Goal: Task Accomplishment & Management: Manage account settings

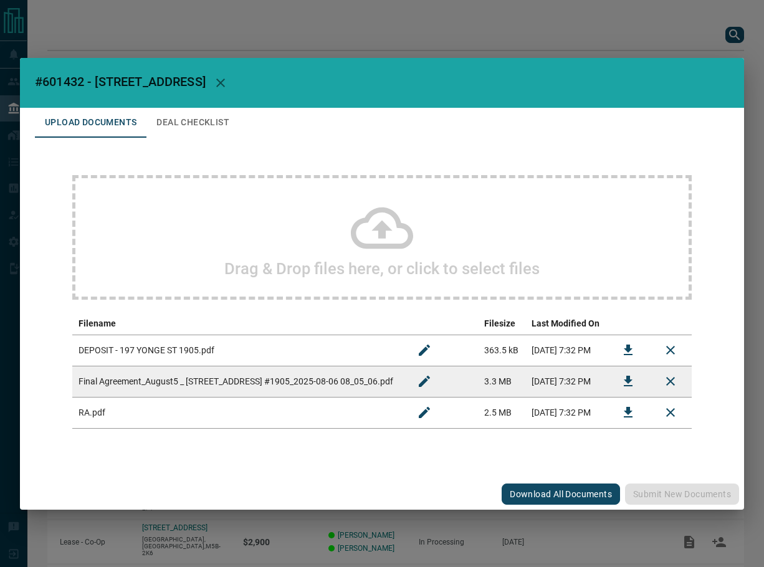
click at [62, 76] on span "#601432 - [STREET_ADDRESS]" at bounding box center [120, 81] width 171 height 15
copy span "601432"
click at [633, 377] on icon "Download" at bounding box center [627, 381] width 15 height 15
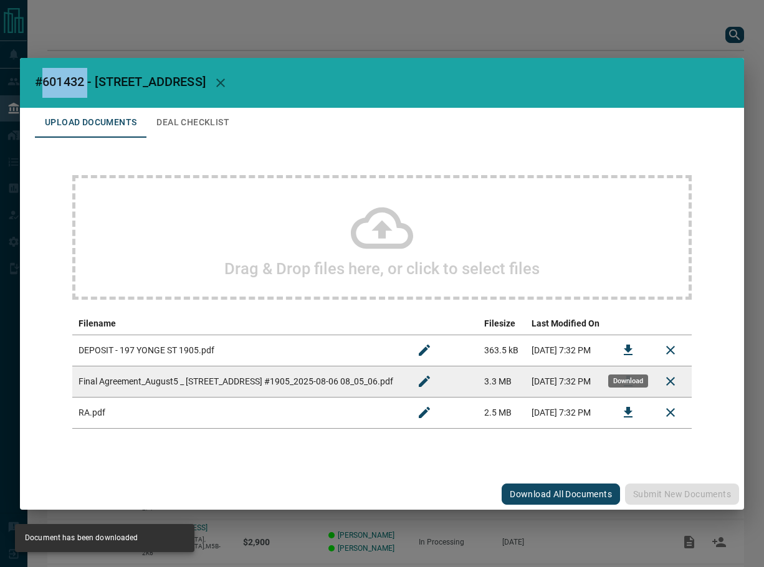
click at [633, 344] on icon "Download" at bounding box center [627, 350] width 15 height 15
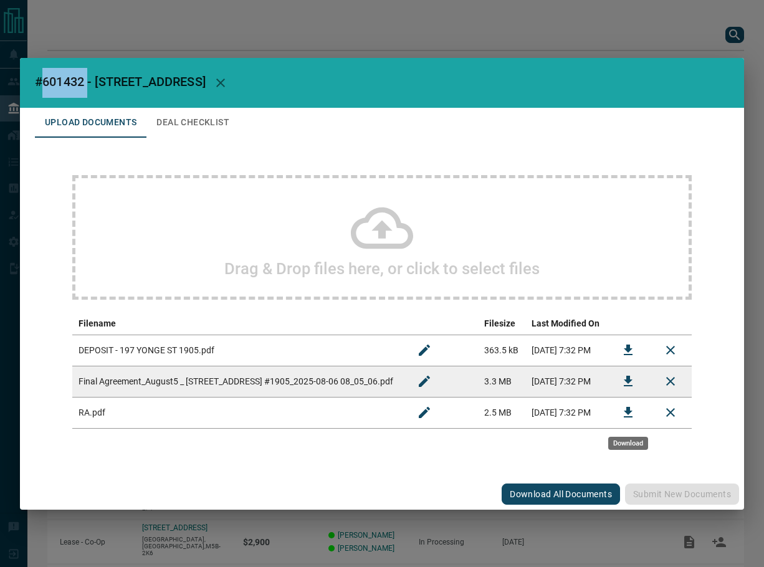
click at [631, 416] on icon "Download" at bounding box center [627, 412] width 15 height 15
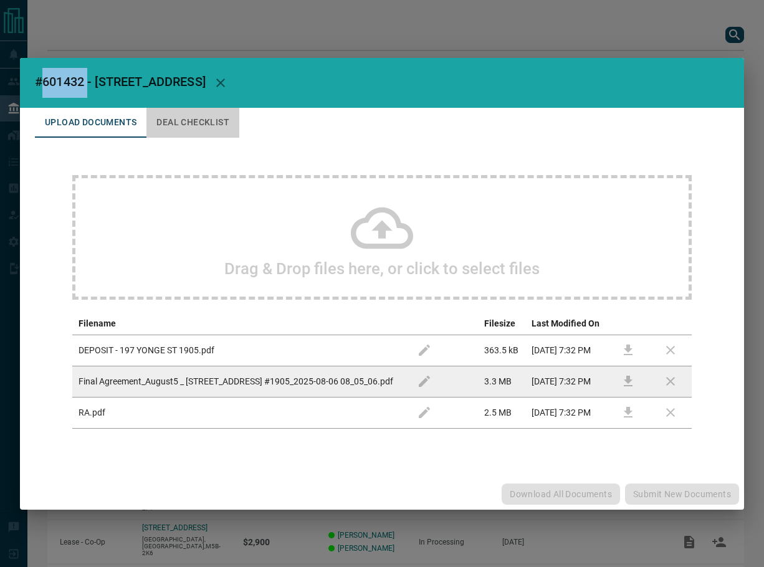
click at [221, 124] on button "Deal Checklist" at bounding box center [192, 123] width 93 height 30
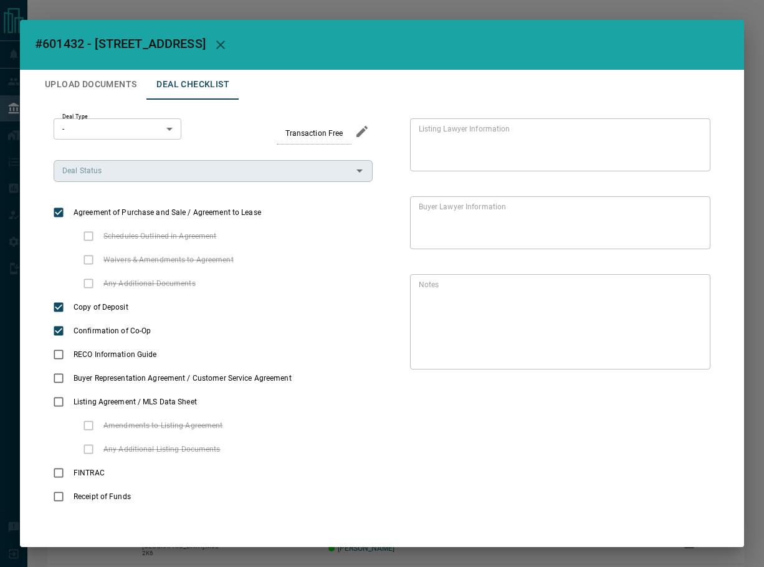
click at [95, 181] on div "Deal Type - * ​ Transaction Free Deal Status Deal Status Agreement of Purchase …" at bounding box center [213, 313] width 319 height 390
click at [120, 172] on input "Deal Status" at bounding box center [202, 171] width 291 height 14
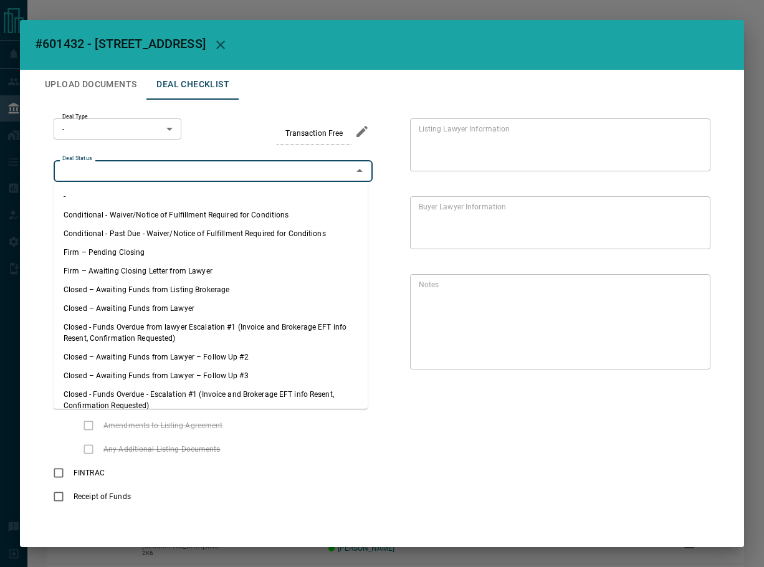
click at [113, 246] on li "Firm – Pending Closing" at bounding box center [211, 252] width 314 height 19
type input "**********"
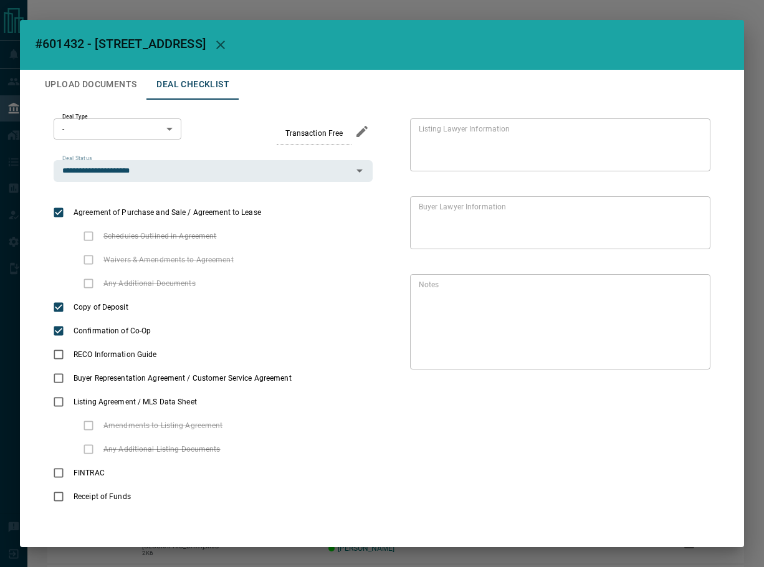
click at [110, 133] on body "Lead Transfers Leads Deals Listings Campaigns Quota Rules Agent Quotas Admin Mo…" at bounding box center [382, 322] width 764 height 645
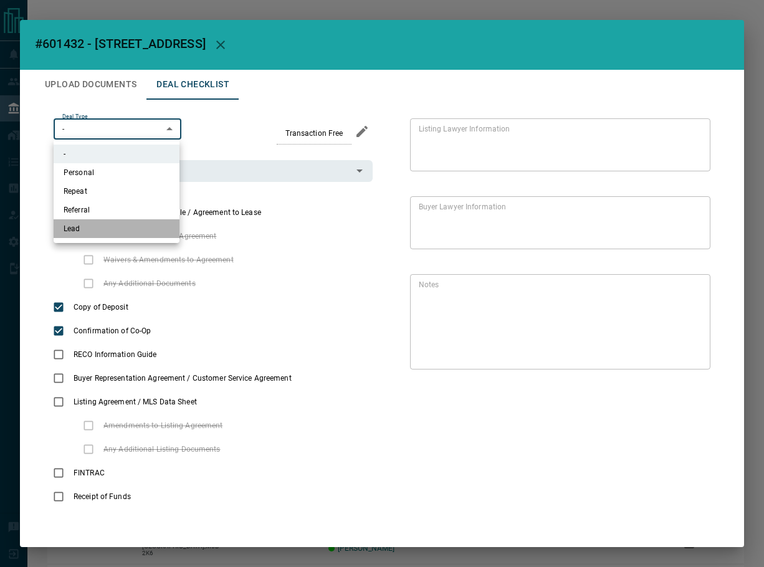
drag, startPoint x: 97, startPoint y: 235, endPoint x: 140, endPoint y: 3, distance: 235.8
click at [97, 229] on li "Lead" at bounding box center [117, 228] width 126 height 19
type input "*"
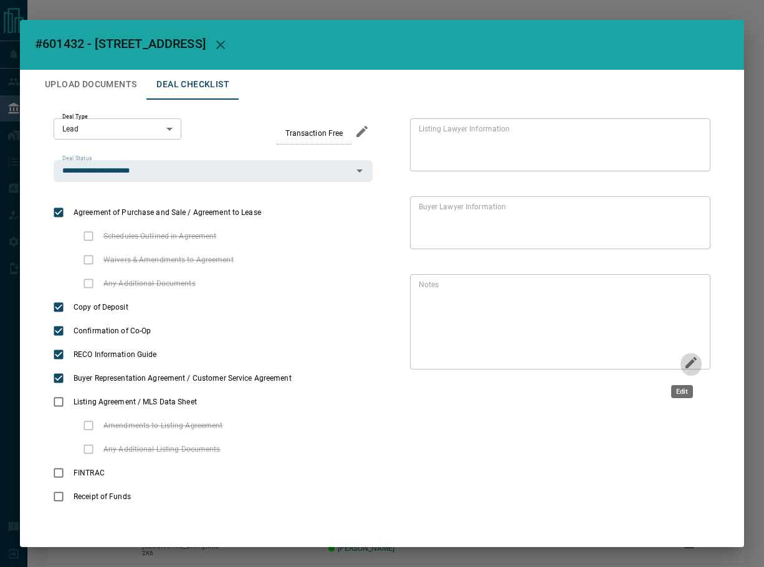
click at [681, 354] on button "Edit" at bounding box center [690, 364] width 21 height 24
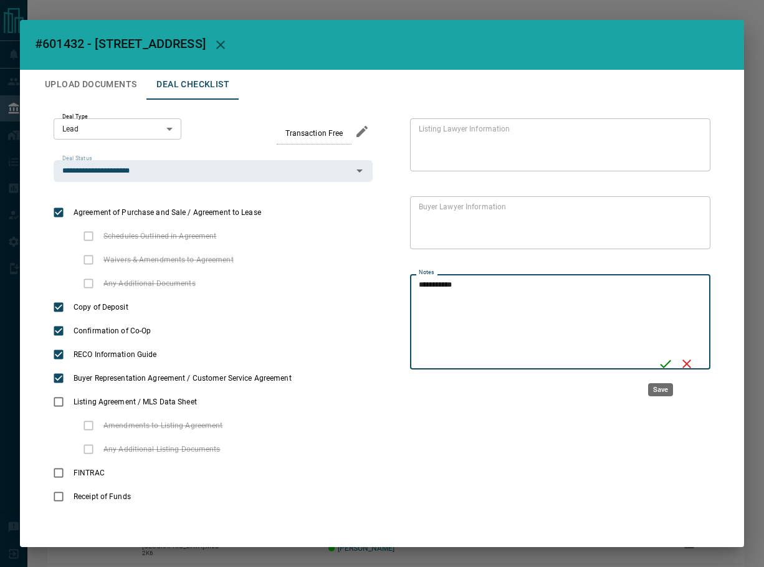
type textarea "**********"
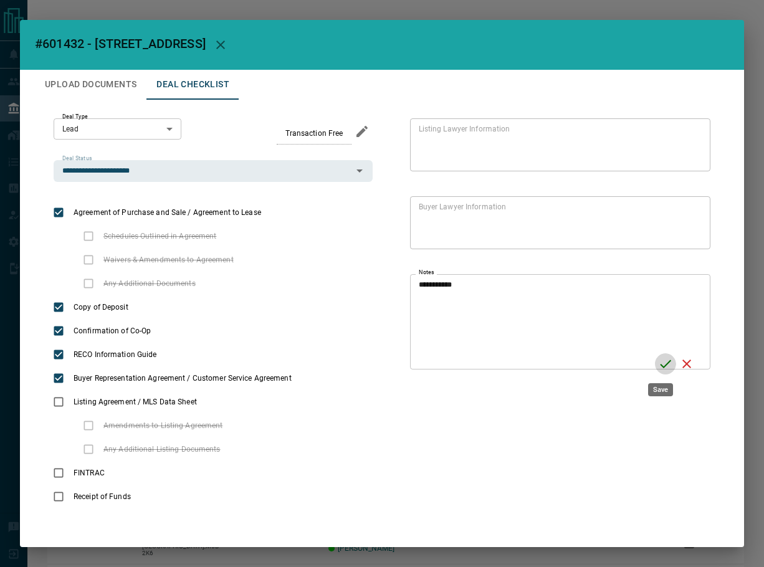
click at [660, 365] on icon "Save" at bounding box center [665, 364] width 11 height 8
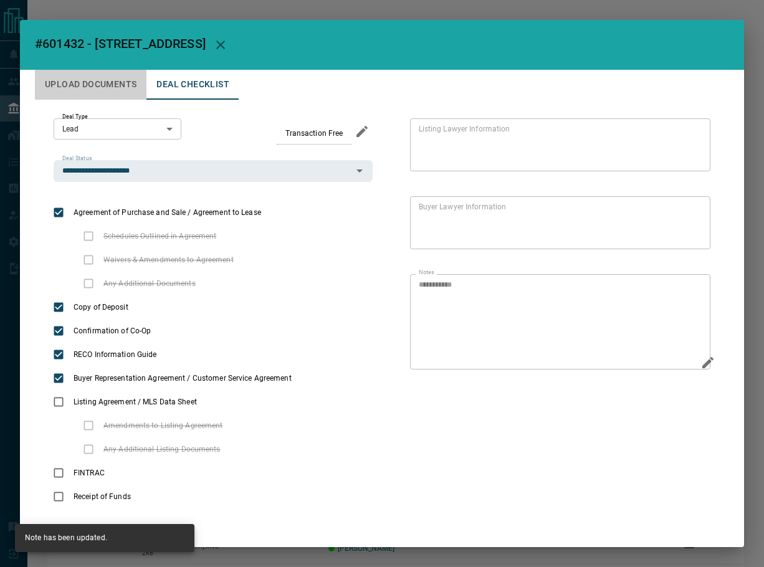
click at [73, 75] on button "Upload Documents" at bounding box center [90, 85] width 111 height 30
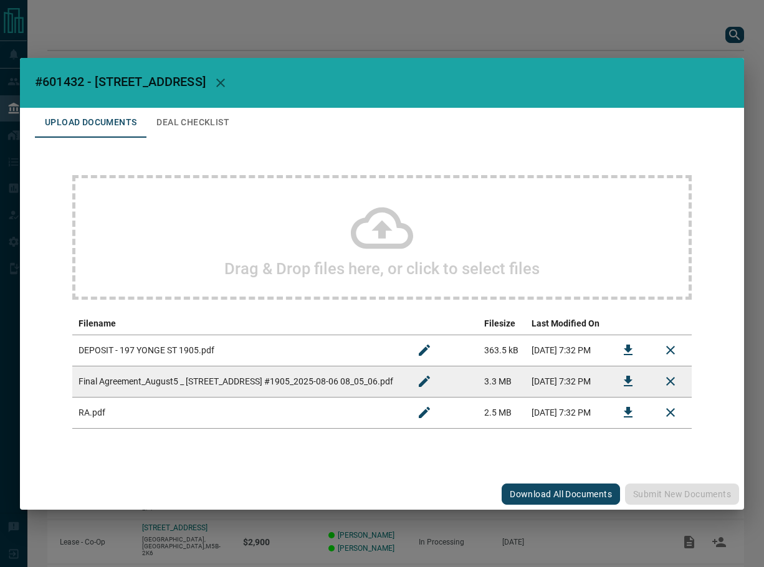
click at [167, 130] on button "Deal Checklist" at bounding box center [192, 123] width 93 height 30
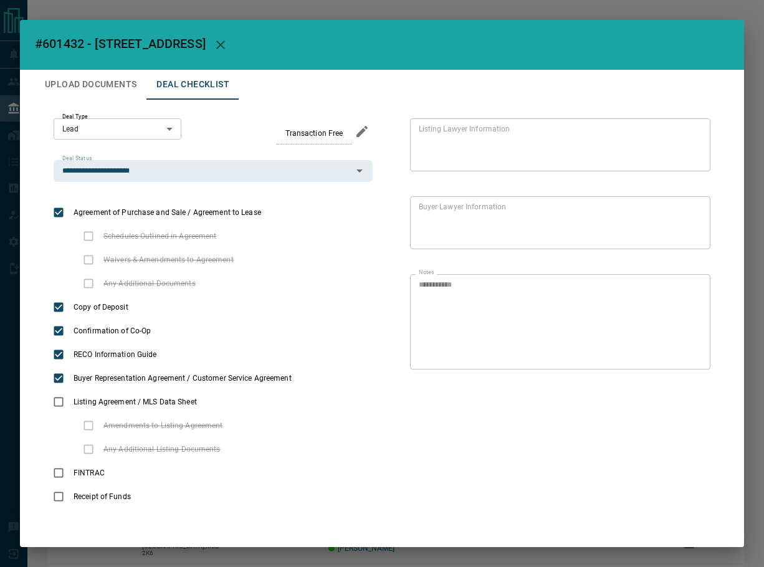
click at [110, 116] on div "**********" at bounding box center [382, 313] width 694 height 427
click at [118, 85] on button "Upload Documents" at bounding box center [90, 85] width 111 height 30
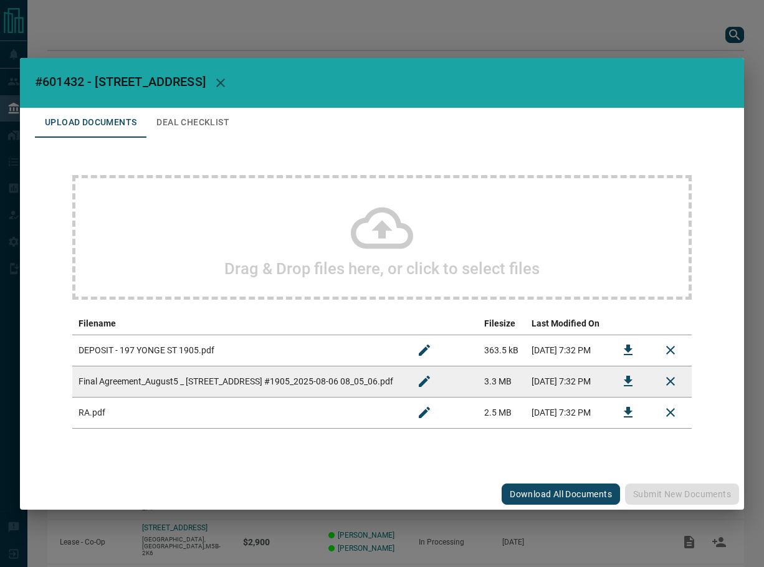
click at [260, 266] on h2 "Drag & Drop files here, or click to select files" at bounding box center [381, 268] width 315 height 19
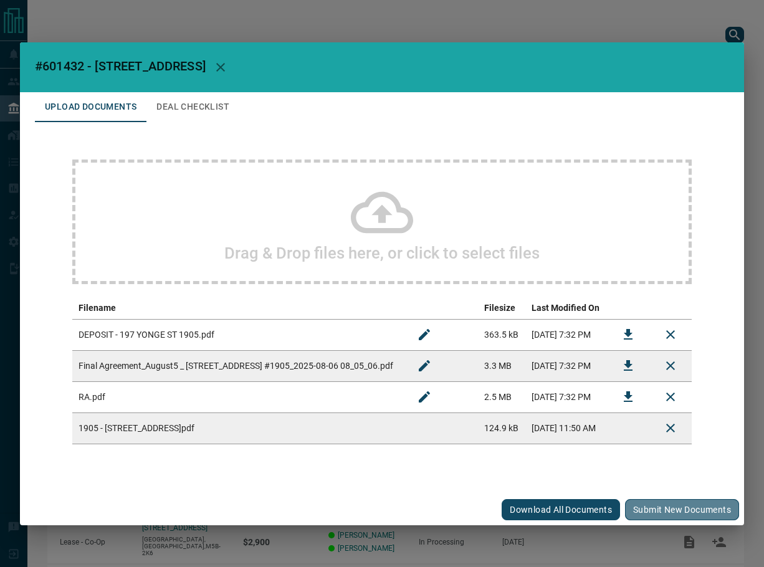
click at [698, 511] on button "Submit new documents" at bounding box center [682, 509] width 114 height 21
click at [212, 59] on button "button" at bounding box center [221, 67] width 30 height 30
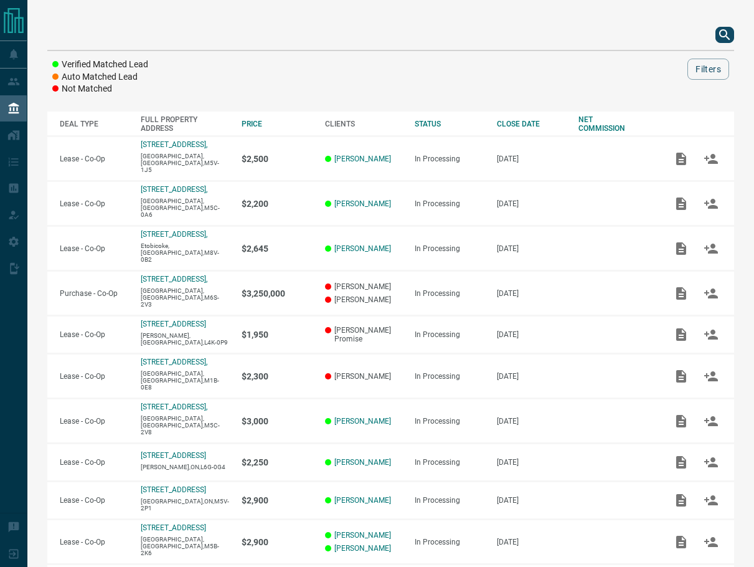
click at [731, 37] on icon "search button" at bounding box center [725, 34] width 15 height 15
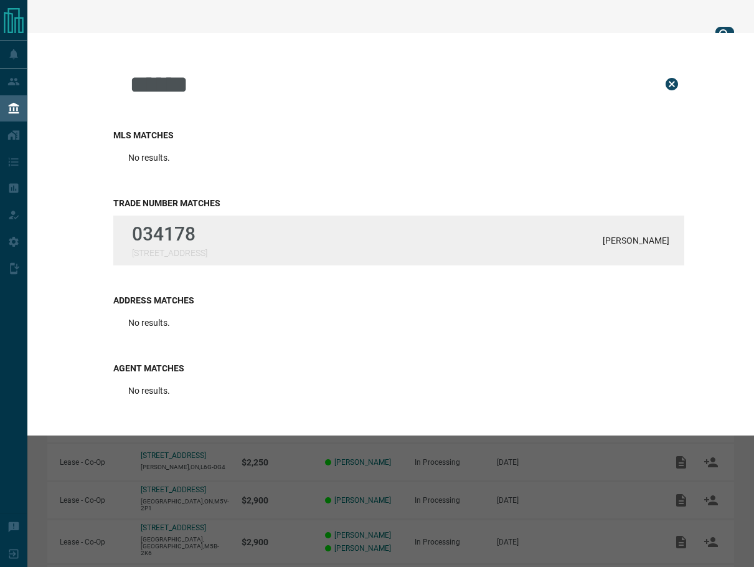
type input "******"
click at [309, 254] on div "034178 [STREET_ADDRESS][PERSON_NAME]" at bounding box center [398, 241] width 571 height 50
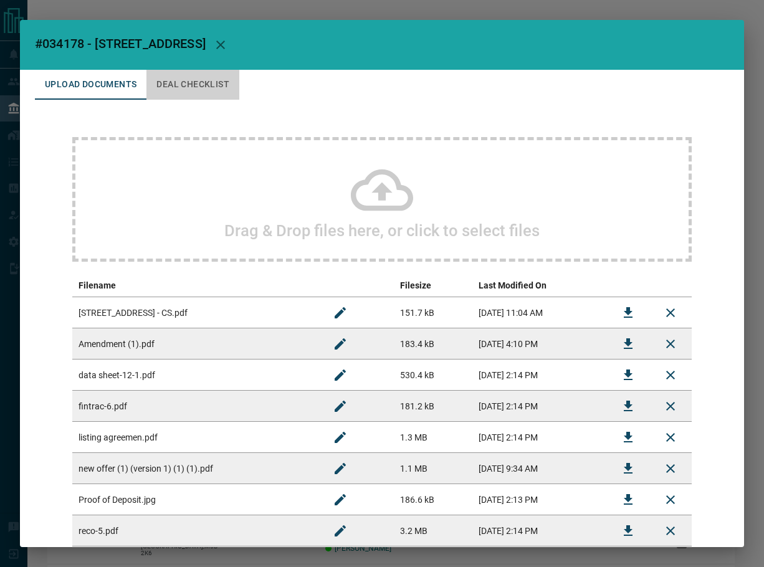
click at [175, 87] on button "Deal Checklist" at bounding box center [192, 85] width 93 height 30
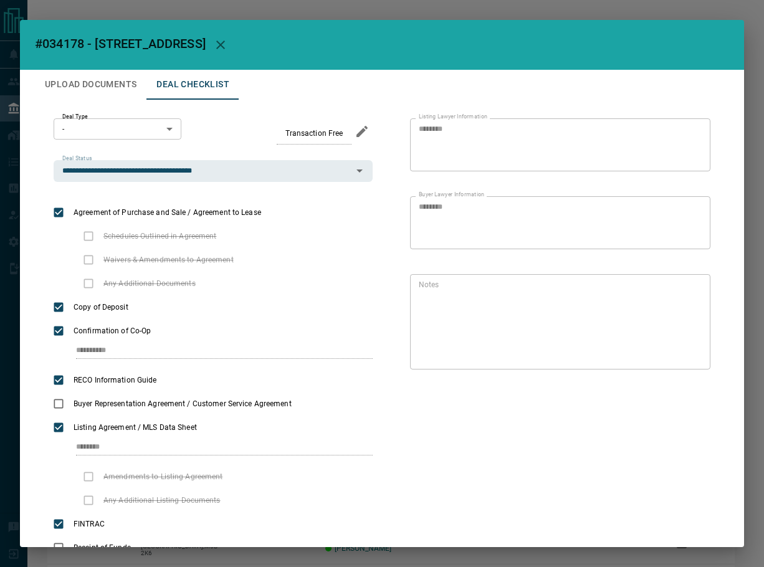
click at [94, 80] on button "Upload Documents" at bounding box center [90, 85] width 111 height 30
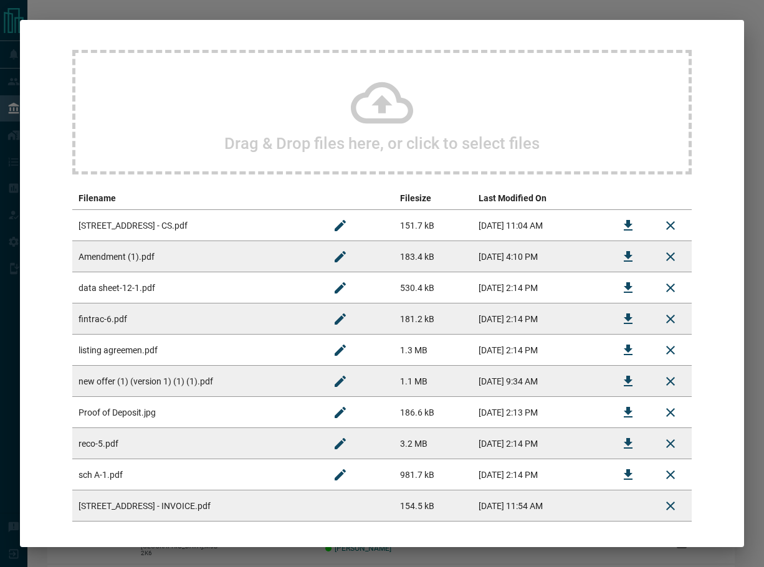
scroll to position [143, 0]
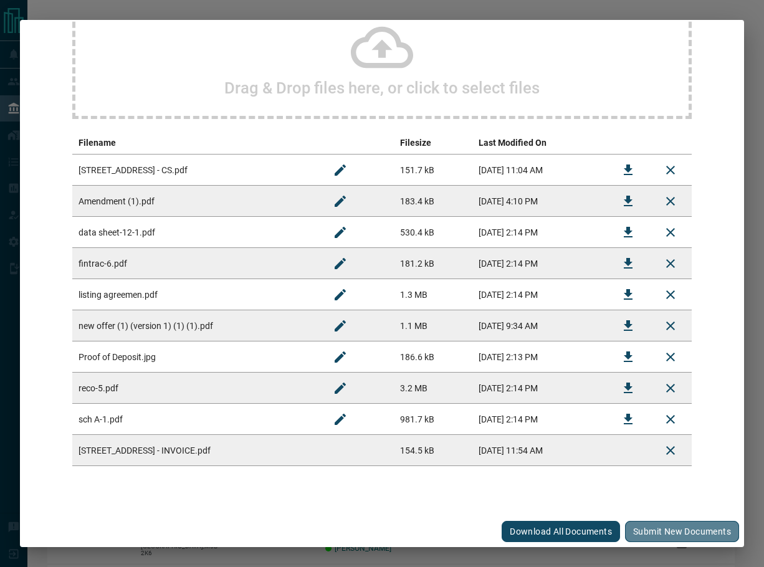
click at [666, 531] on button "Submit new documents" at bounding box center [682, 531] width 114 height 21
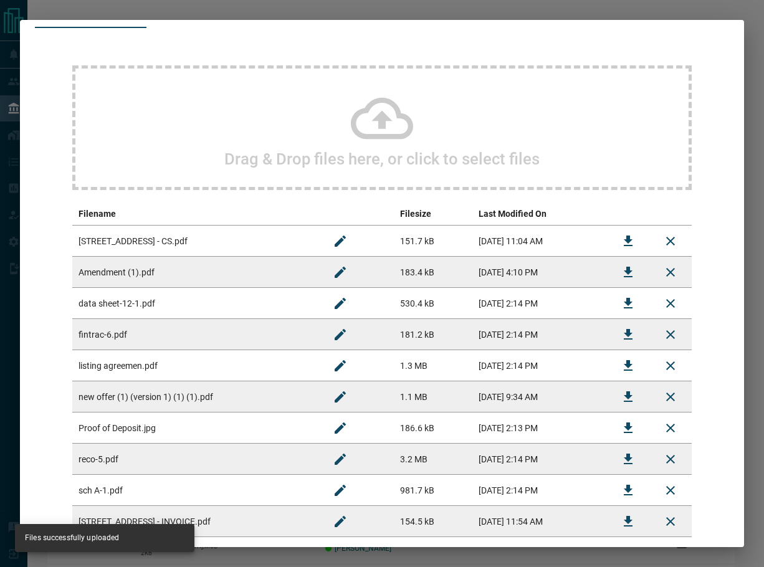
scroll to position [0, 0]
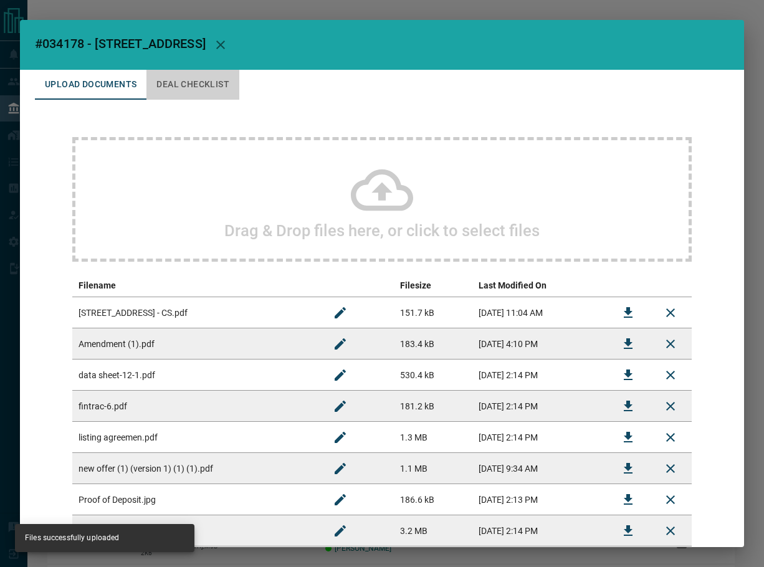
click at [214, 83] on button "Deal Checklist" at bounding box center [192, 85] width 93 height 30
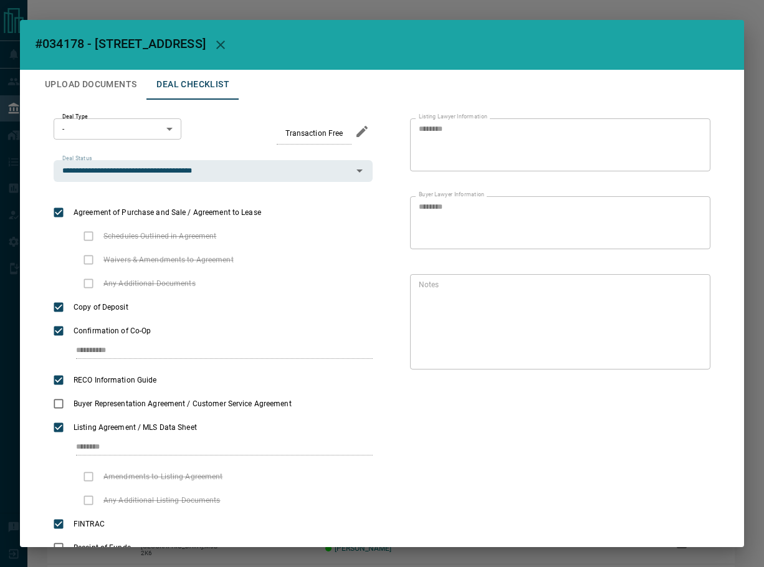
click at [112, 77] on button "Upload Documents" at bounding box center [90, 85] width 111 height 30
